Goal: Find specific page/section: Find specific page/section

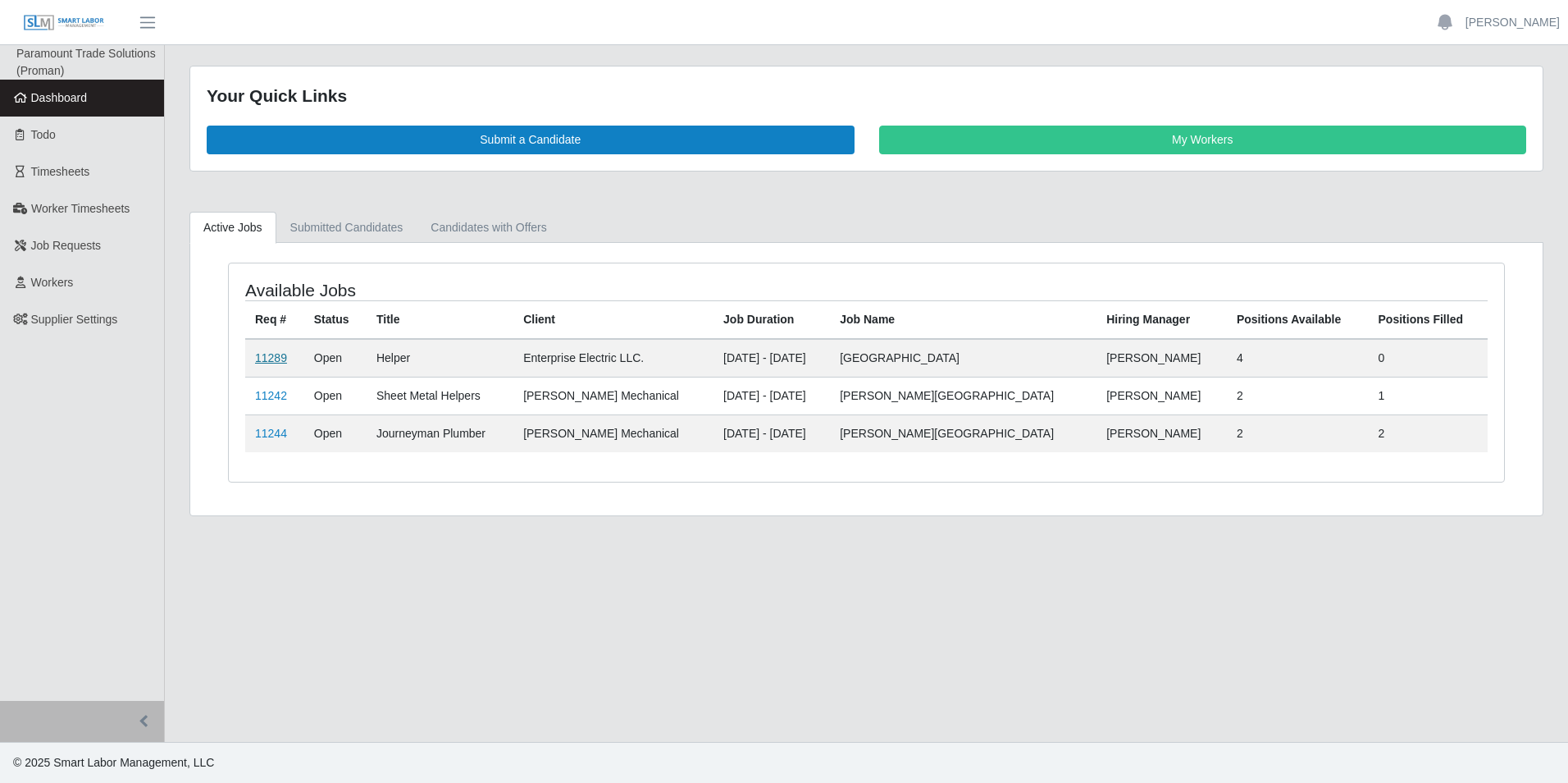
click at [270, 359] on link "11289" at bounding box center [271, 358] width 32 height 14
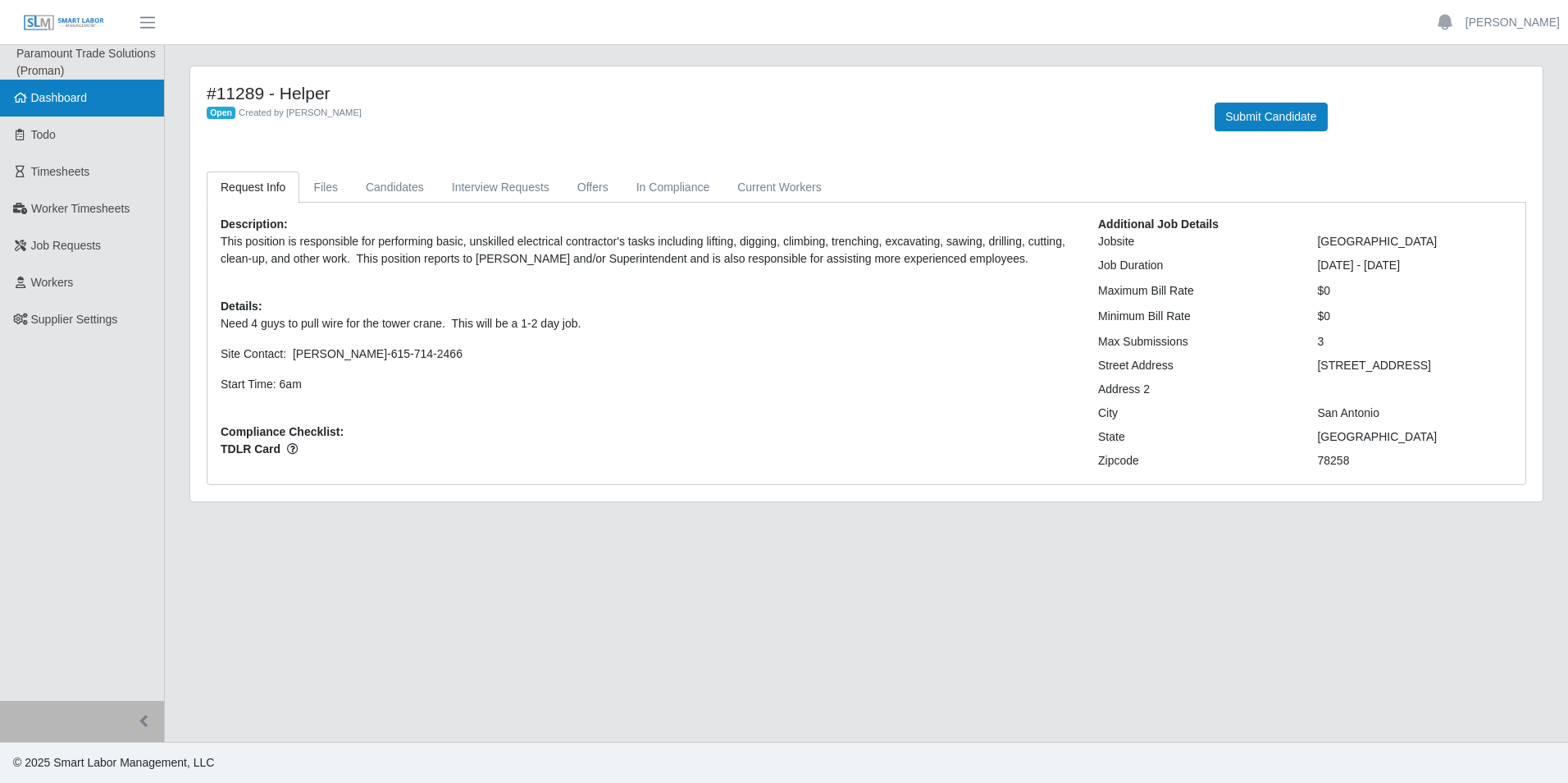
click at [71, 86] on link "Dashboard" at bounding box center [82, 98] width 164 height 37
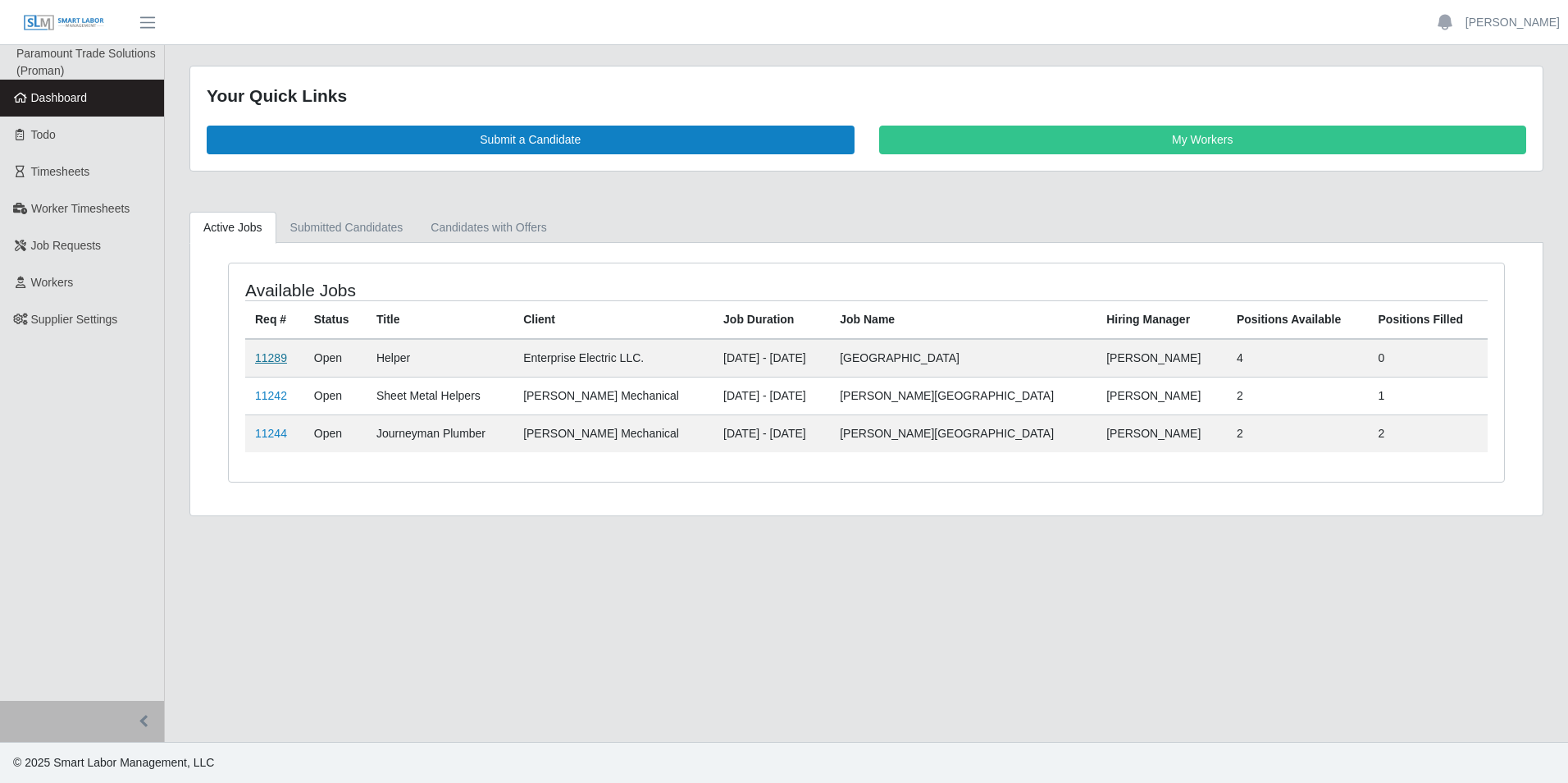
click at [278, 352] on link "11289" at bounding box center [271, 358] width 32 height 14
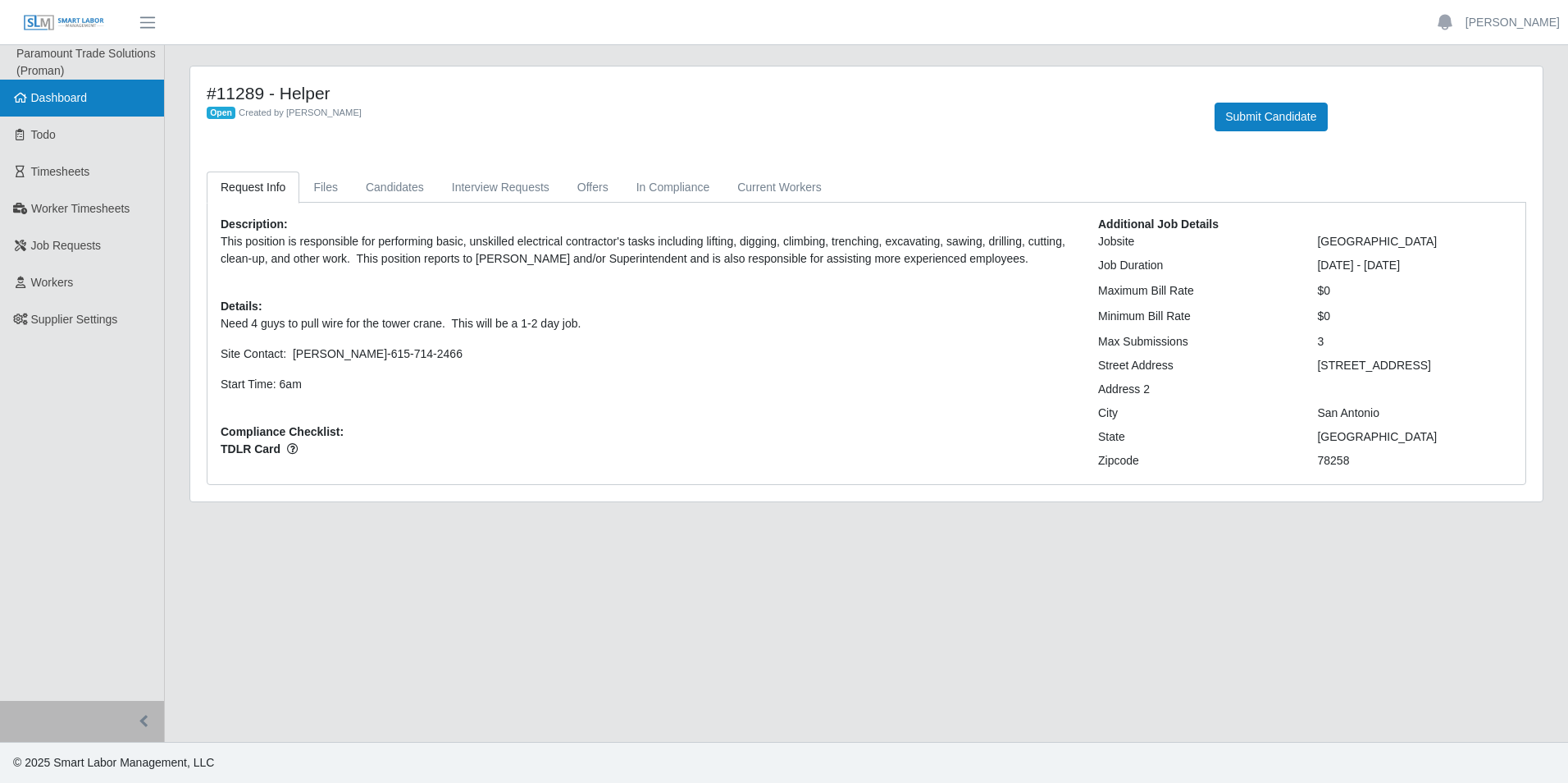
click at [85, 108] on link "Dashboard" at bounding box center [82, 98] width 164 height 37
